Goal: Task Accomplishment & Management: Use online tool/utility

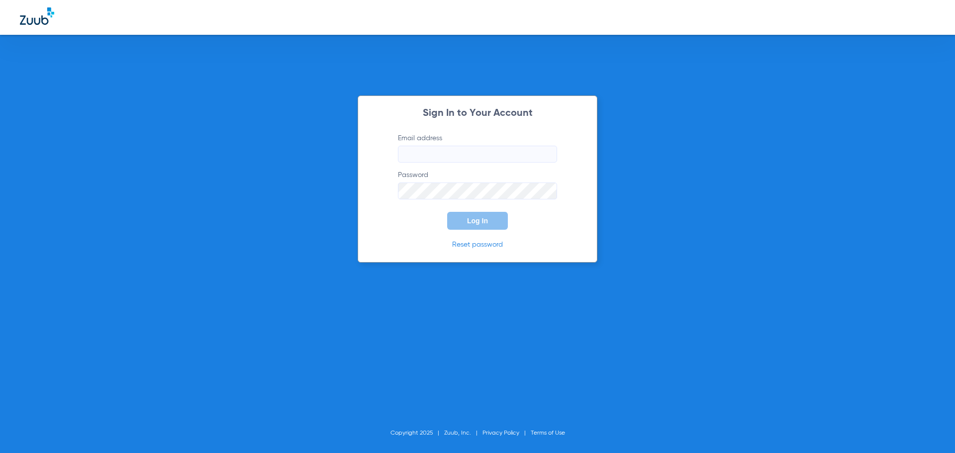
type input "[EMAIL_ADDRESS][DOMAIN_NAME]"
click at [471, 217] on span "Log In" at bounding box center [477, 221] width 21 height 8
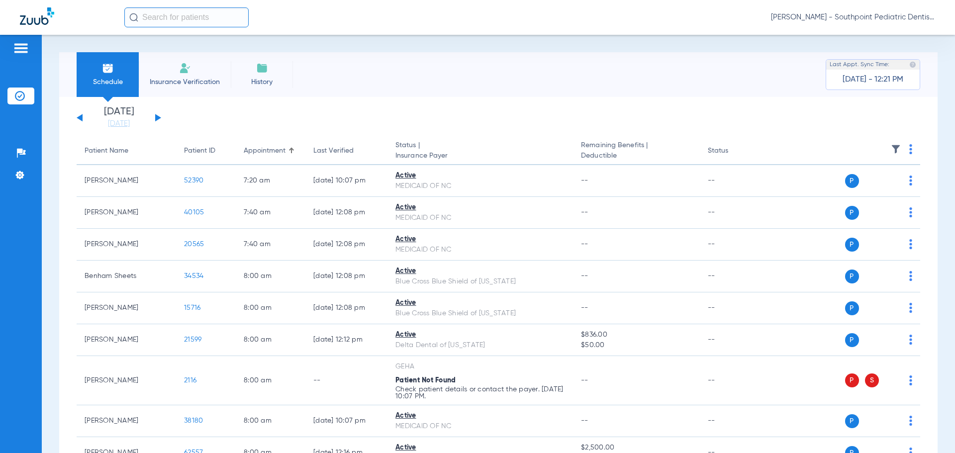
click at [159, 118] on button at bounding box center [158, 117] width 6 height 7
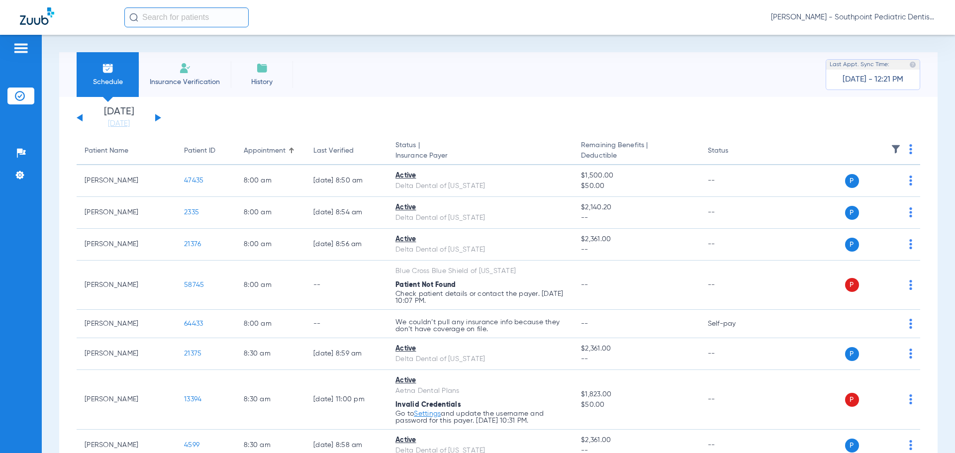
click at [891, 152] on img at bounding box center [896, 149] width 10 height 10
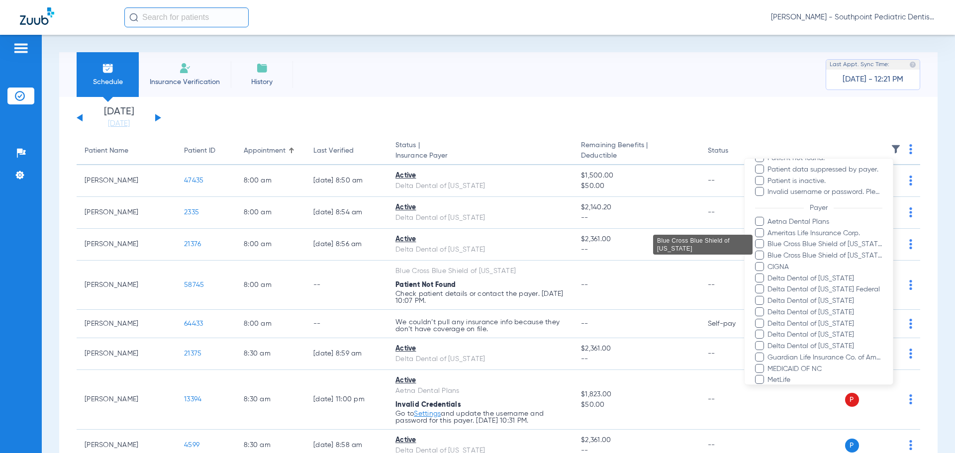
scroll to position [149, 0]
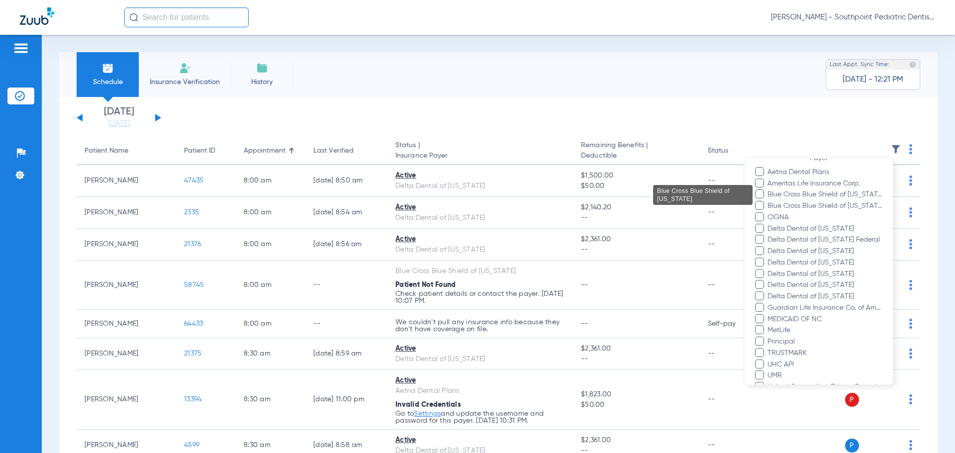
click at [807, 197] on span "Blue Cross Blue Shield of [US_STATE]" at bounding box center [824, 195] width 115 height 10
click at [769, 202] on input "Blue Cross Blue Shield of [US_STATE]" at bounding box center [769, 202] width 0 height 0
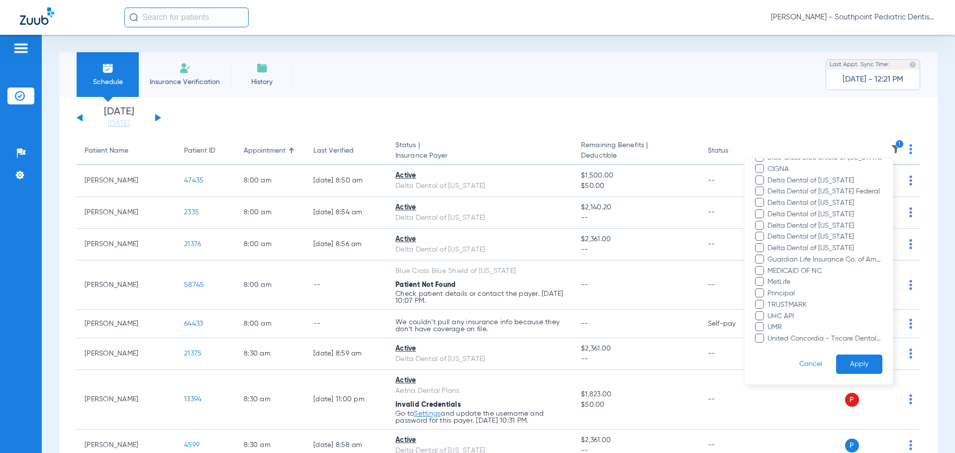
click at [855, 355] on button "Apply" at bounding box center [859, 364] width 46 height 19
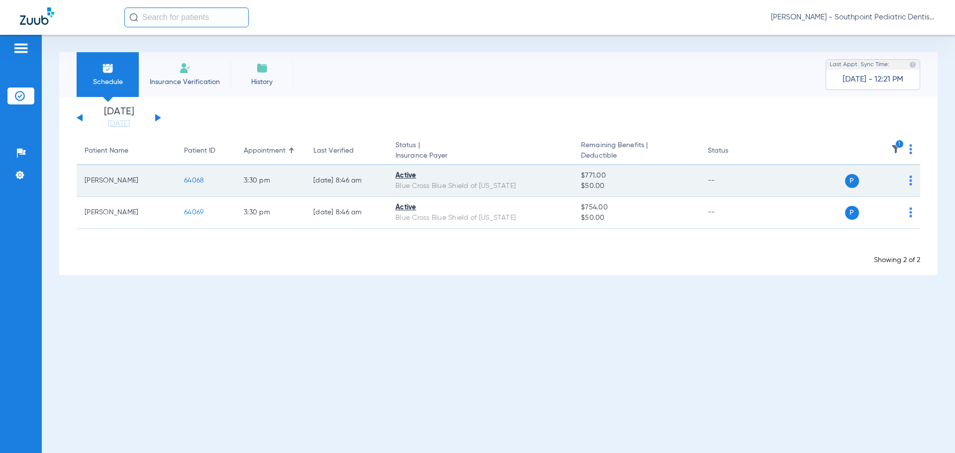
click at [195, 179] on span "64068" at bounding box center [194, 180] width 20 height 7
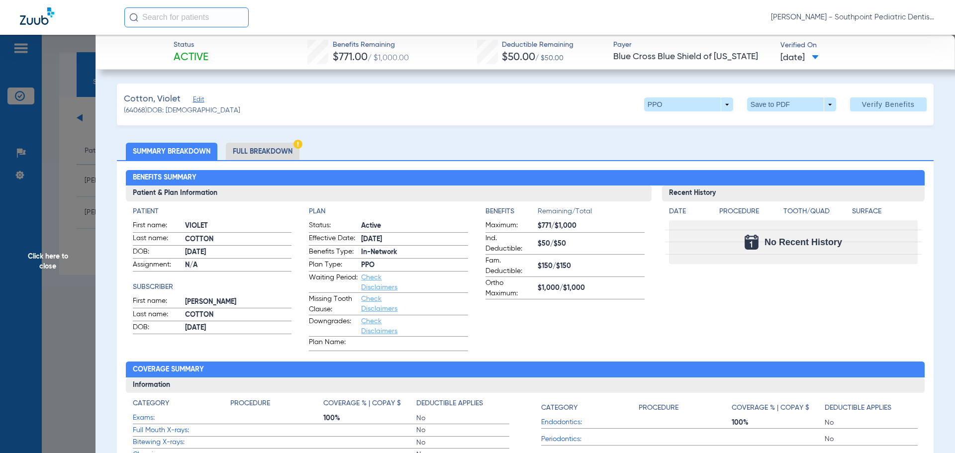
click at [73, 199] on span "Click here to close" at bounding box center [48, 261] width 96 height 453
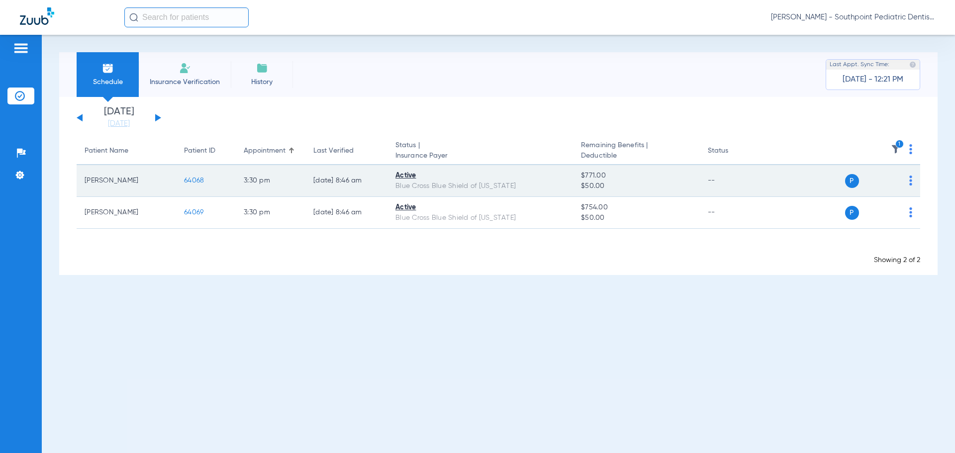
click at [184, 182] on span "64068" at bounding box center [194, 180] width 20 height 7
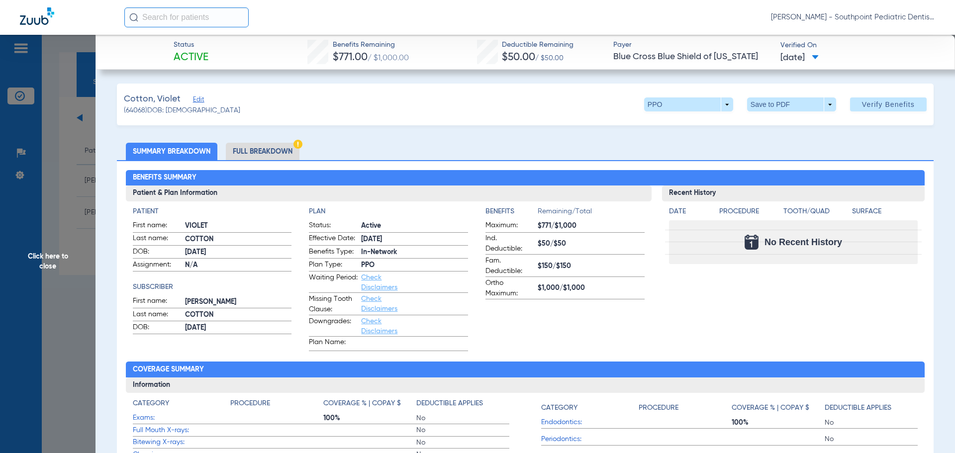
click at [42, 189] on span "Click here to close" at bounding box center [48, 261] width 96 height 453
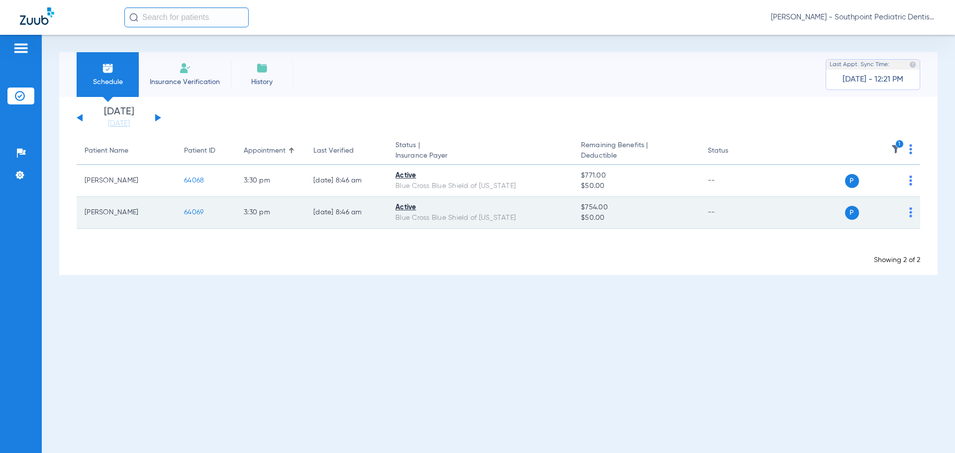
click at [200, 212] on span "64069" at bounding box center [193, 212] width 19 height 7
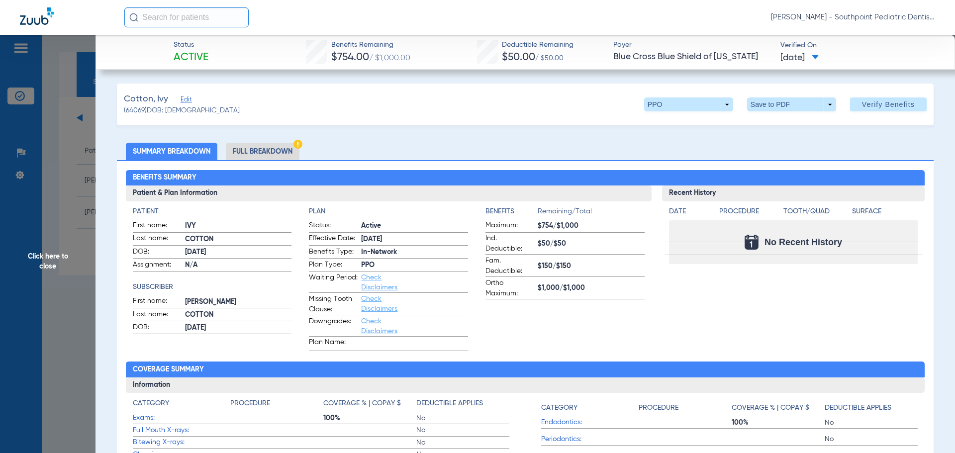
click at [269, 146] on li "Full Breakdown" at bounding box center [263, 151] width 74 height 17
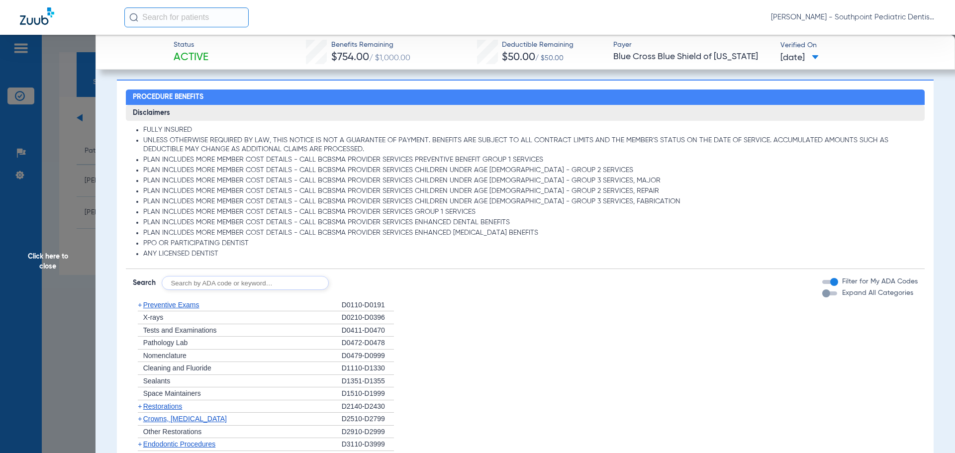
scroll to position [746, 0]
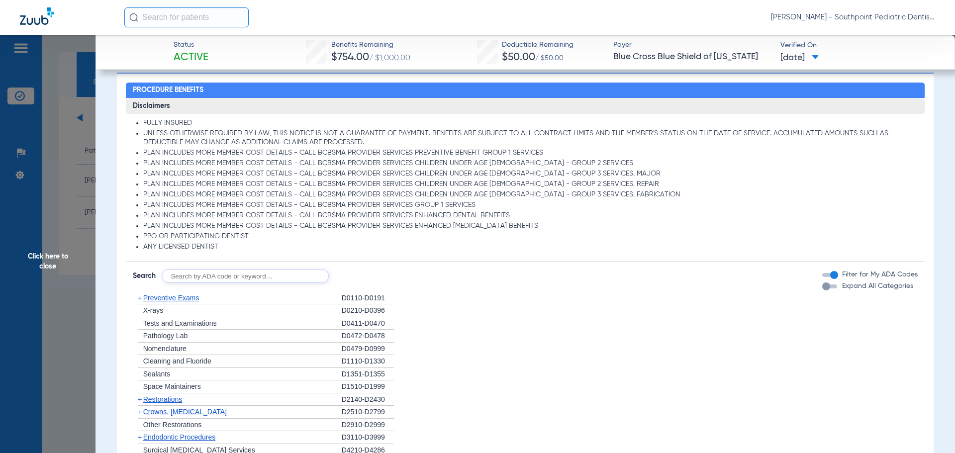
click at [278, 299] on div "+ Preventive Exams" at bounding box center [237, 298] width 209 height 13
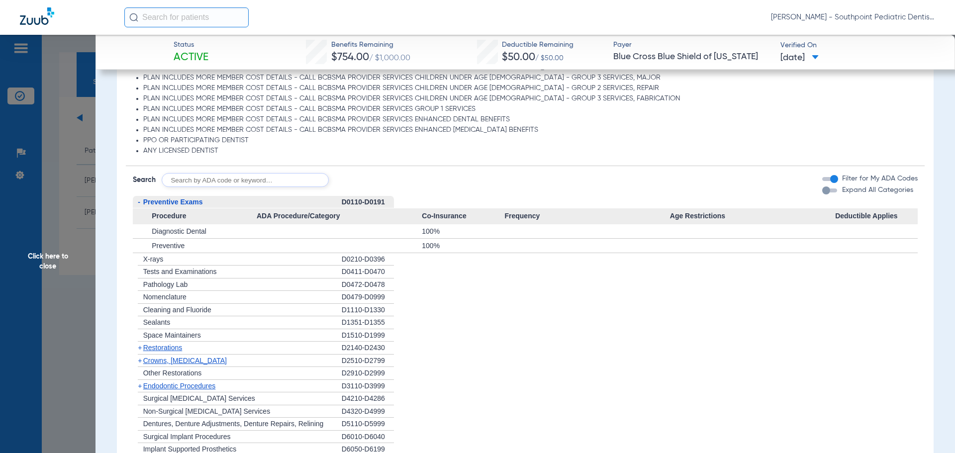
scroll to position [846, 0]
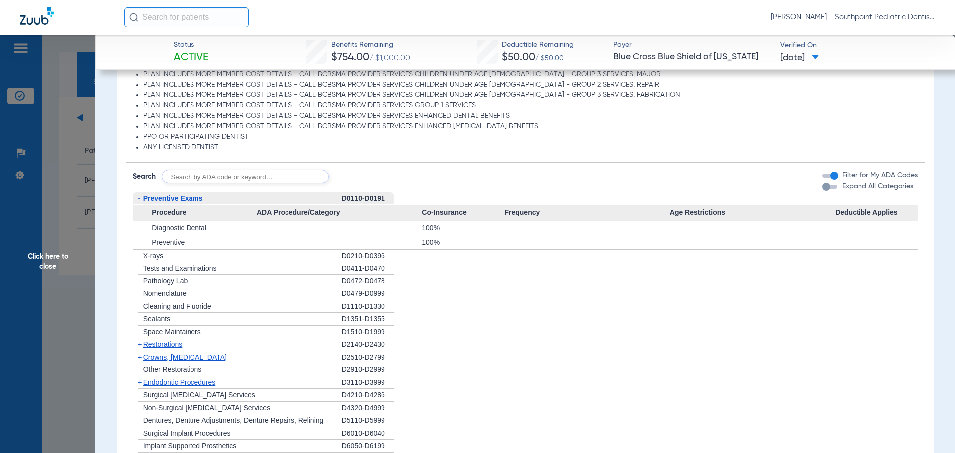
click at [213, 385] on span "Endodontic Procedures" at bounding box center [179, 383] width 73 height 8
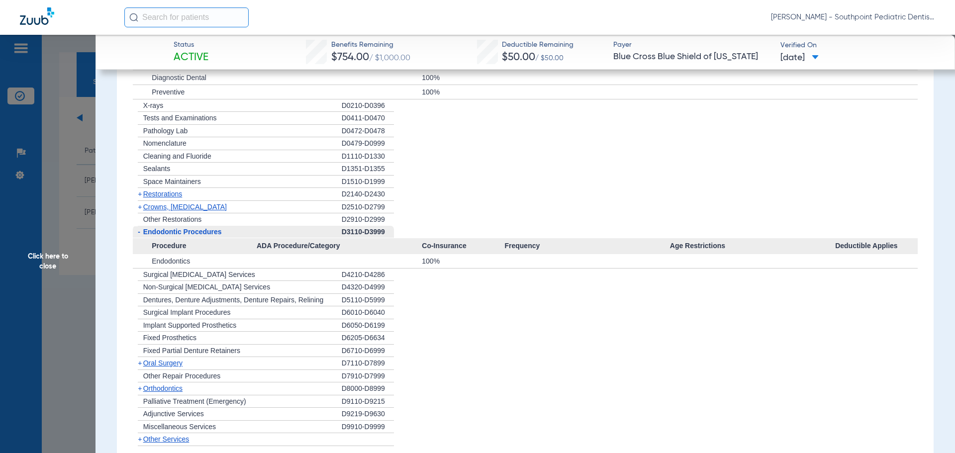
scroll to position [1045, 0]
